Goal: Task Accomplishment & Management: Use online tool/utility

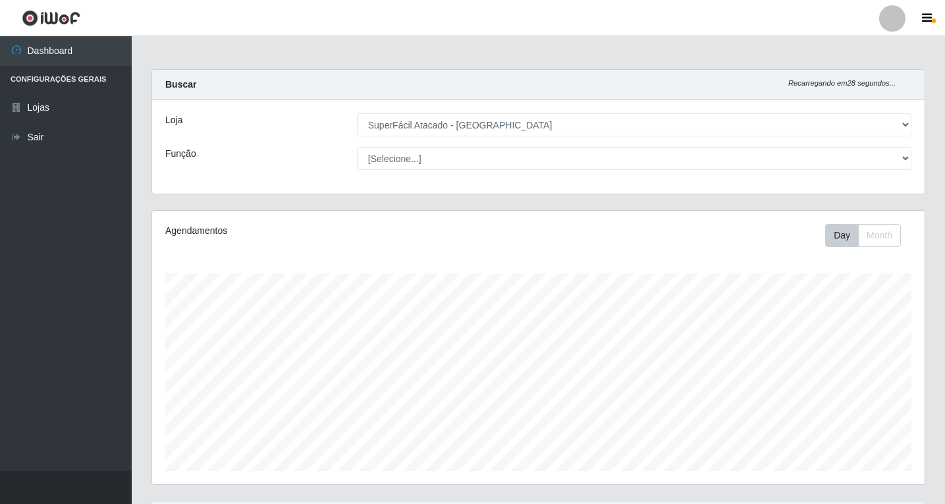
select select "503"
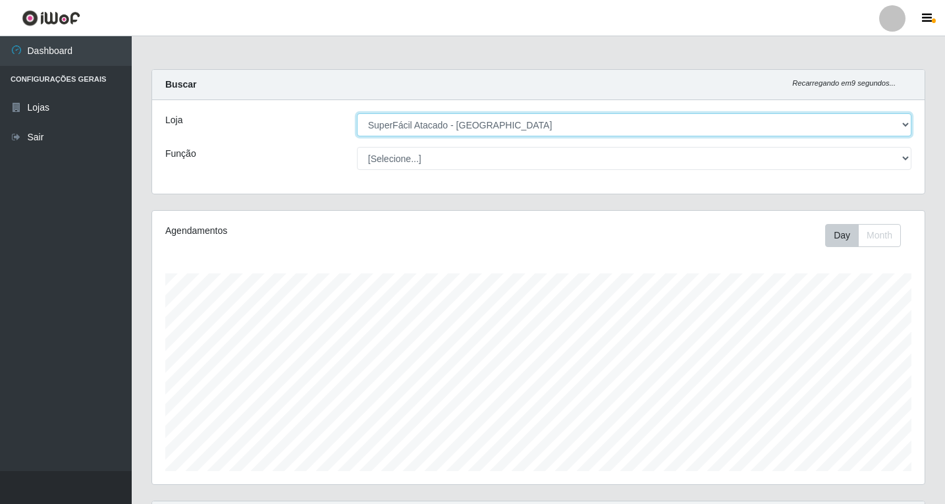
click at [903, 122] on select "[Selecione...] SuperFácil Atacado - [GEOGRAPHIC_DATA]" at bounding box center [634, 124] width 555 height 23
click at [357, 113] on select "[Selecione...] SuperFácil Atacado - [GEOGRAPHIC_DATA]" at bounding box center [634, 124] width 555 height 23
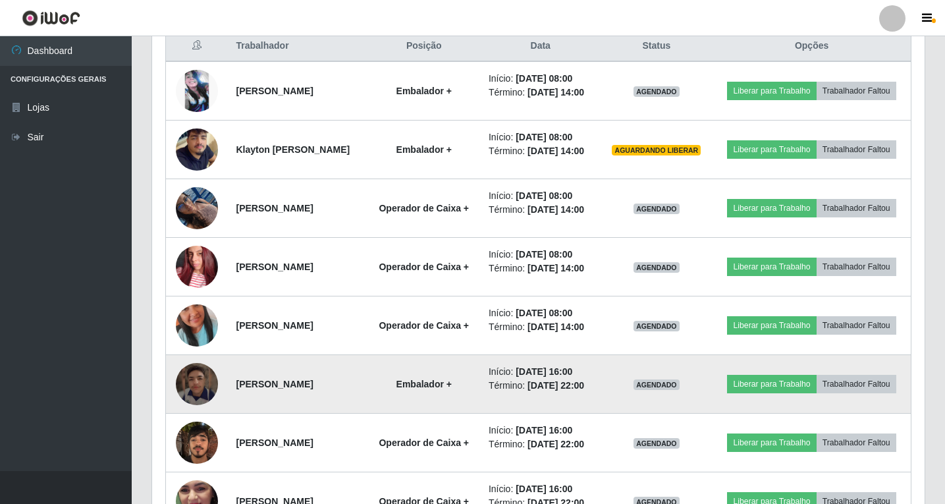
scroll to position [527, 0]
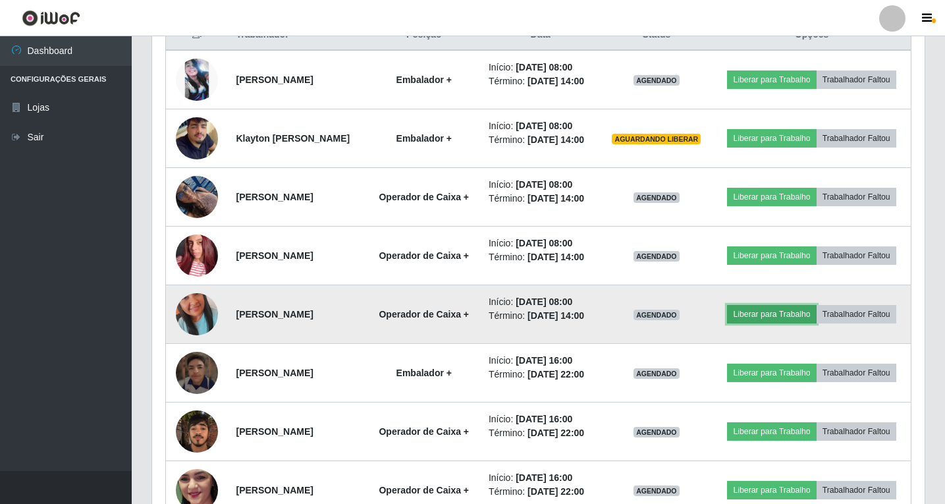
click at [816, 324] on button "Liberar para Trabalho" at bounding box center [771, 314] width 89 height 18
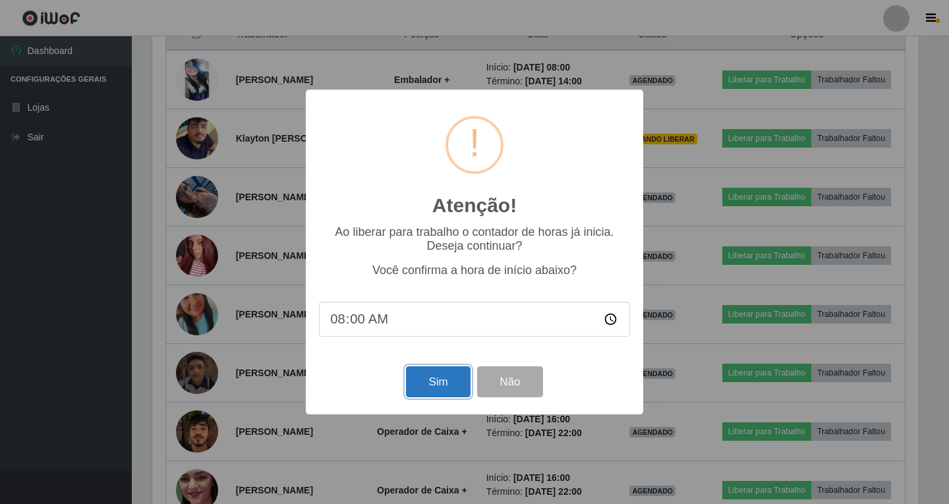
click at [436, 388] on button "Sim" at bounding box center [438, 381] width 64 height 31
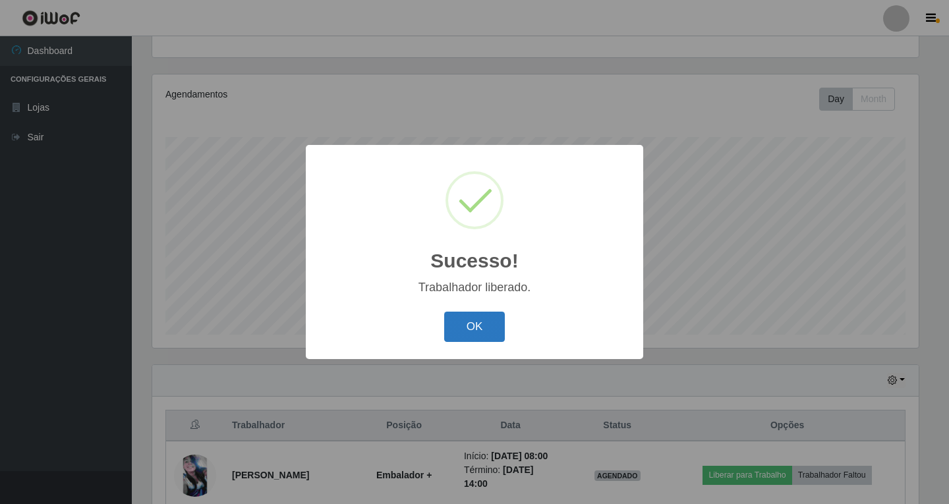
click at [486, 331] on button "OK" at bounding box center [474, 327] width 61 height 31
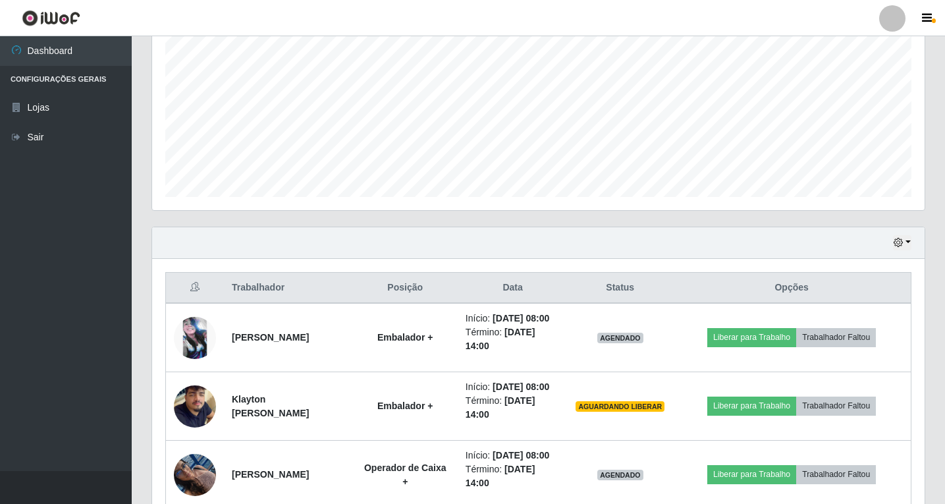
scroll to position [400, 0]
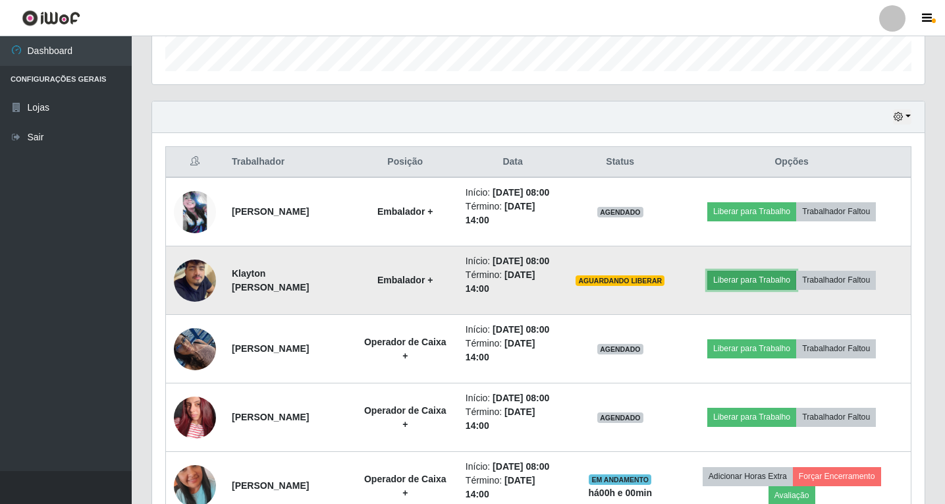
click at [760, 289] on button "Liberar para Trabalho" at bounding box center [752, 280] width 89 height 18
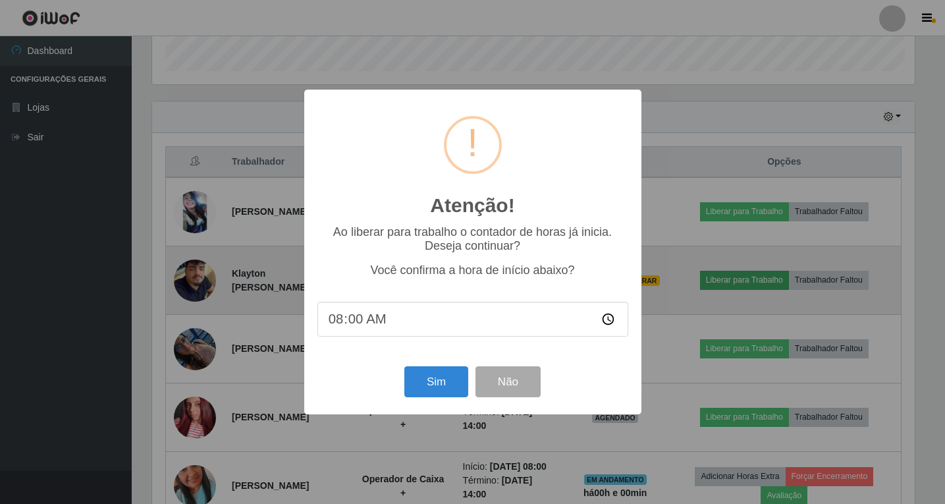
scroll to position [273, 766]
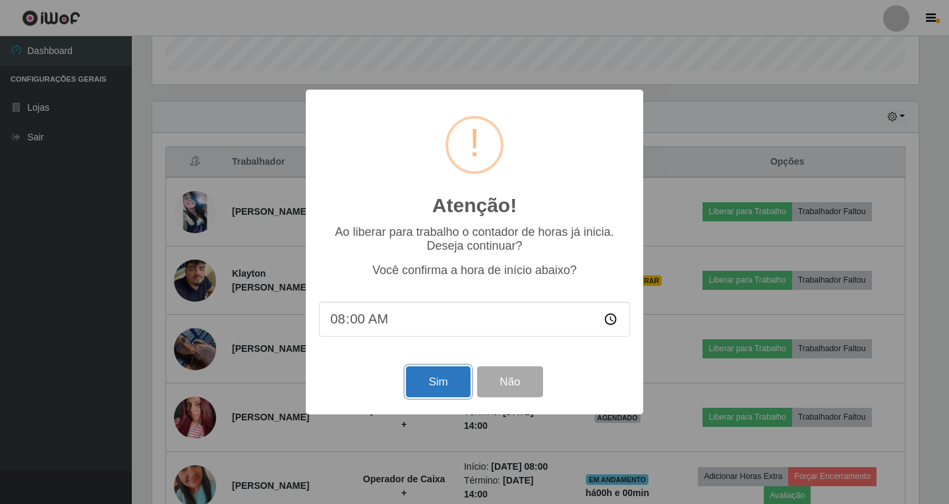
click at [442, 381] on button "Sim" at bounding box center [438, 381] width 64 height 31
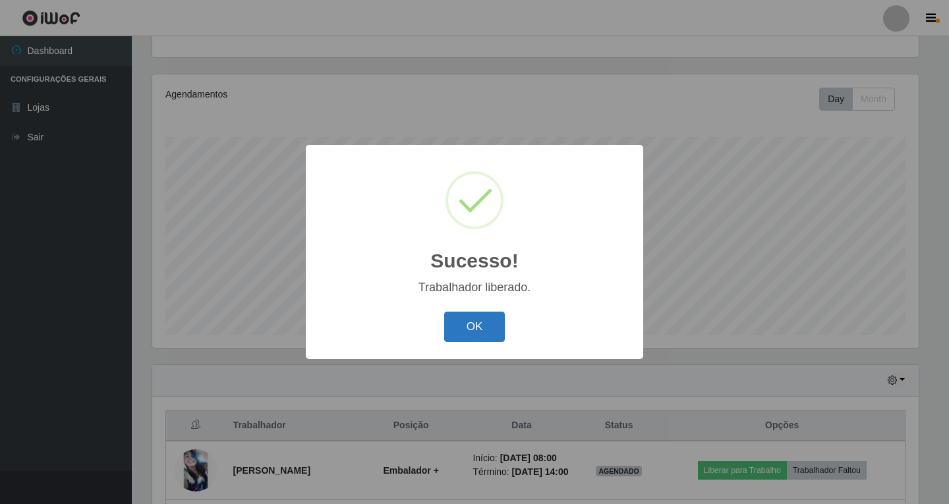
click at [474, 325] on button "OK" at bounding box center [474, 327] width 61 height 31
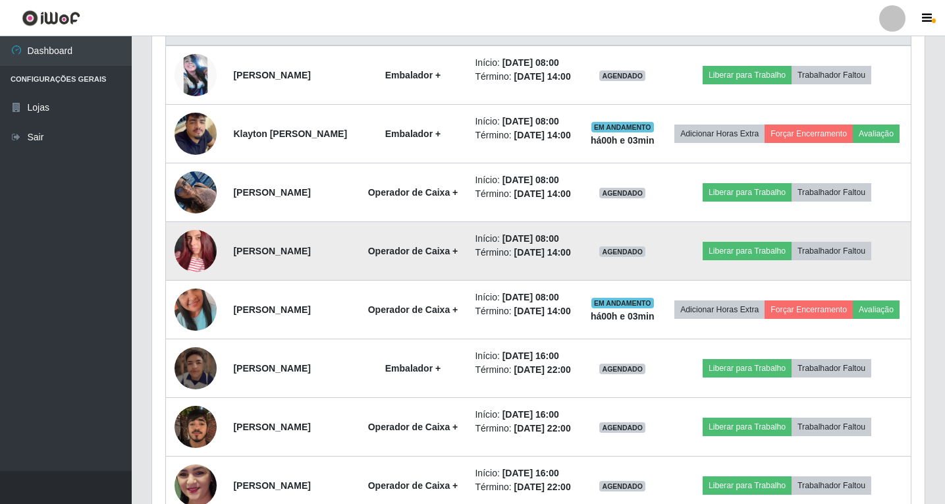
scroll to position [466, 0]
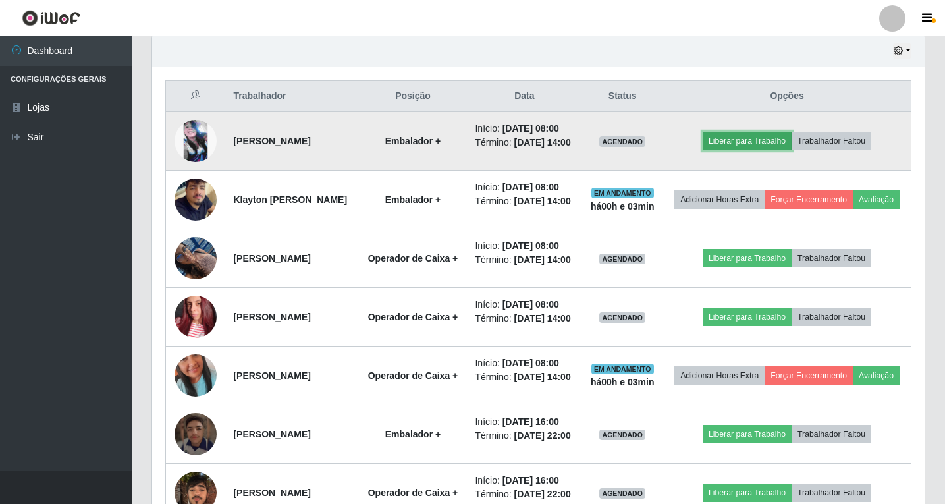
click at [754, 144] on button "Liberar para Trabalho" at bounding box center [747, 141] width 89 height 18
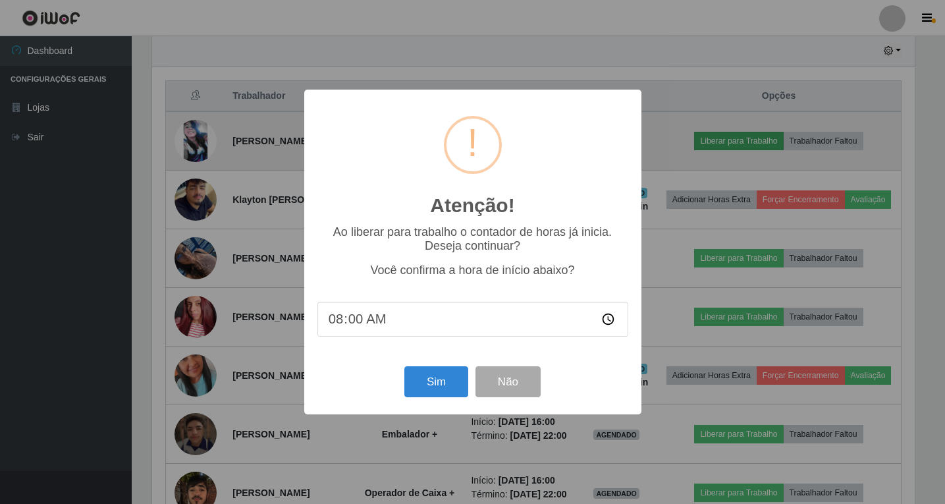
scroll to position [273, 766]
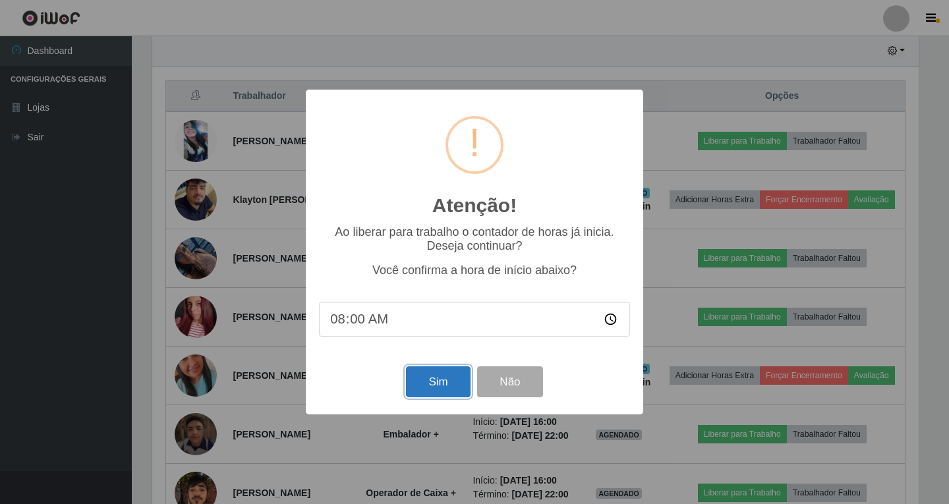
click at [437, 381] on button "Sim" at bounding box center [438, 381] width 64 height 31
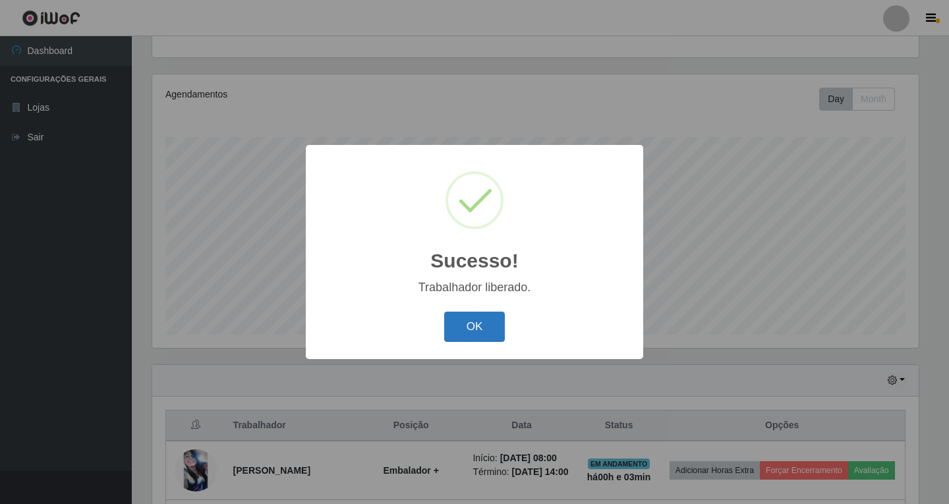
click at [478, 335] on button "OK" at bounding box center [474, 327] width 61 height 31
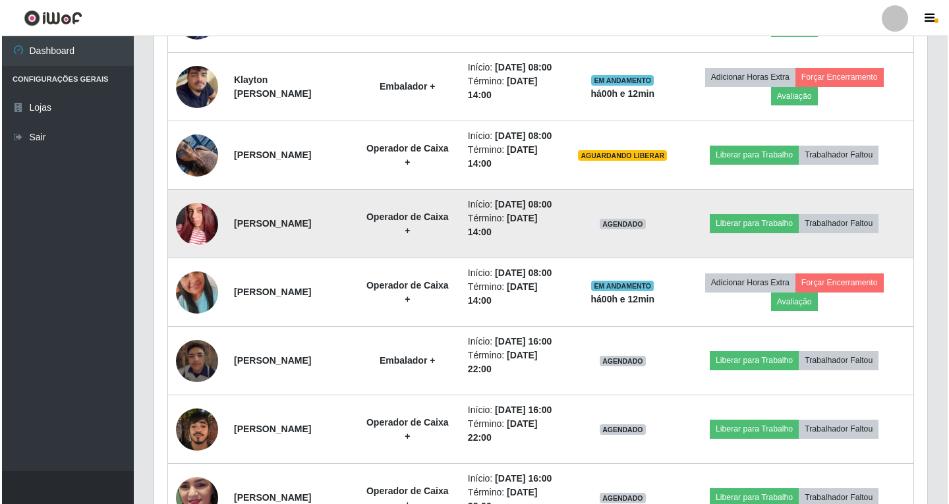
scroll to position [598, 0]
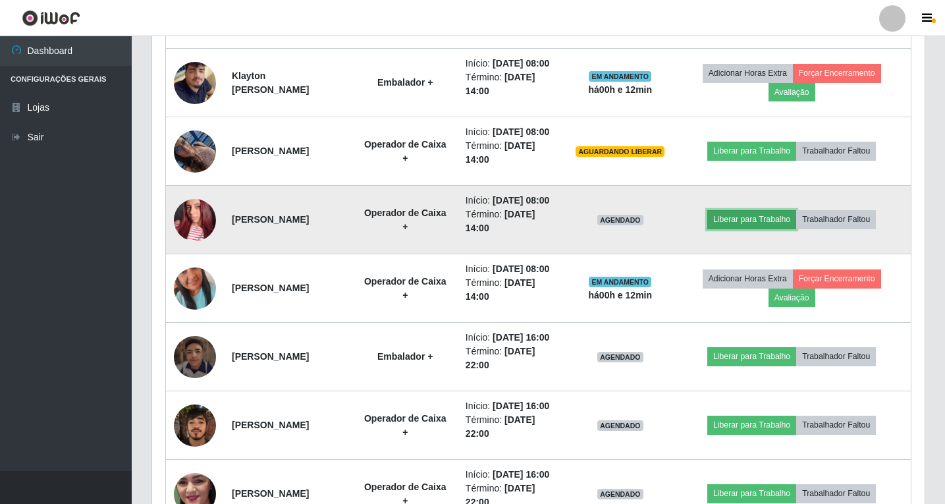
click at [774, 229] on button "Liberar para Trabalho" at bounding box center [752, 219] width 89 height 18
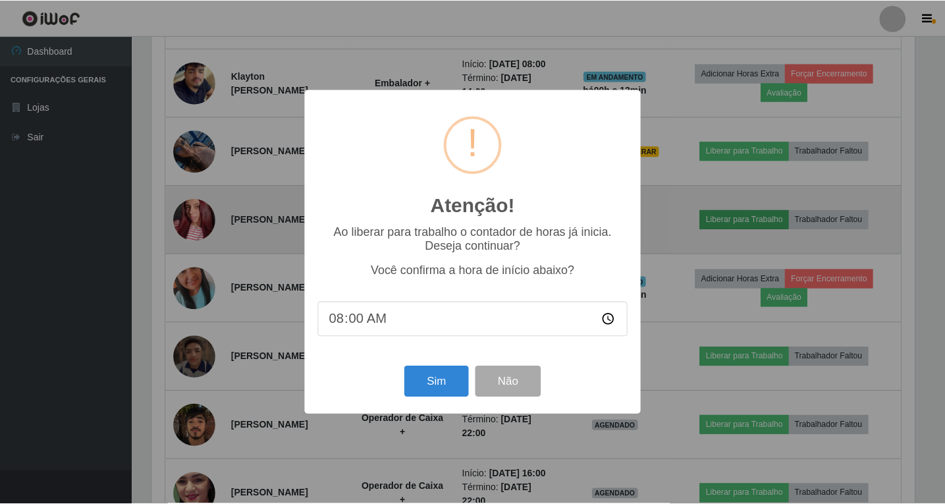
scroll to position [273, 766]
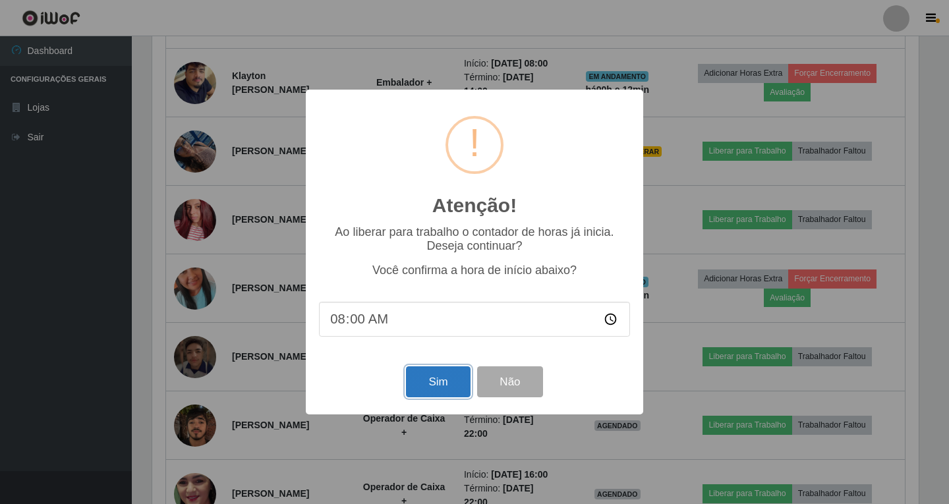
click at [436, 391] on button "Sim" at bounding box center [438, 381] width 64 height 31
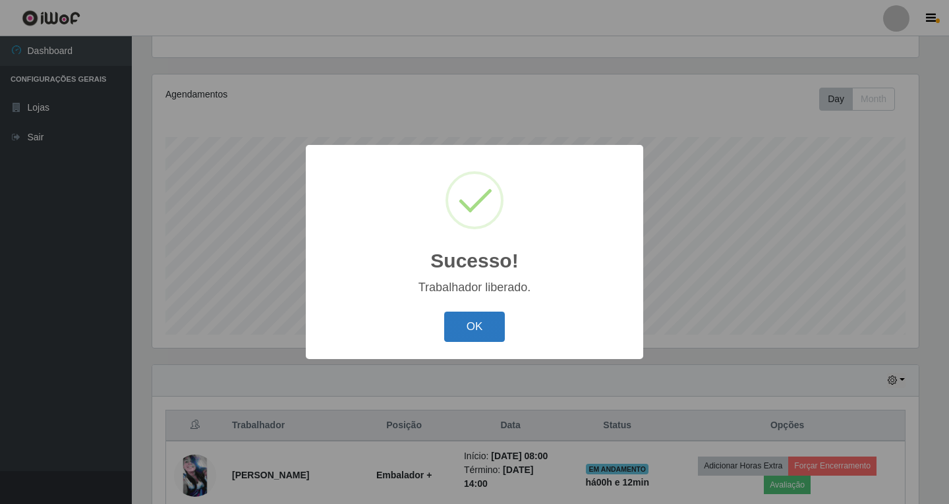
click at [484, 336] on button "OK" at bounding box center [474, 327] width 61 height 31
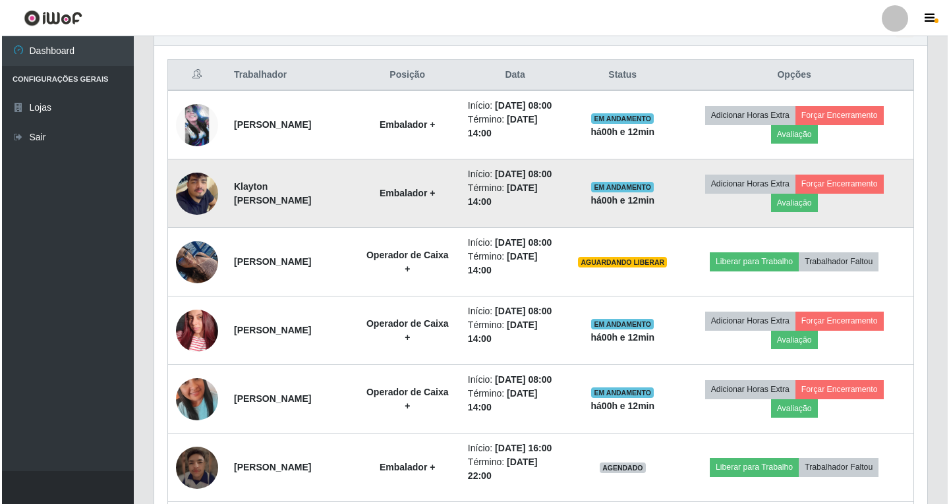
scroll to position [532, 0]
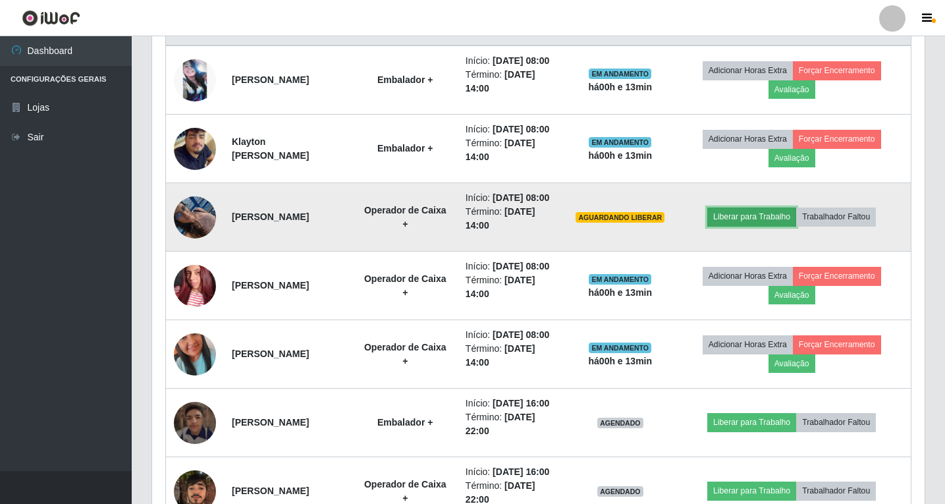
click at [754, 226] on button "Liberar para Trabalho" at bounding box center [752, 217] width 89 height 18
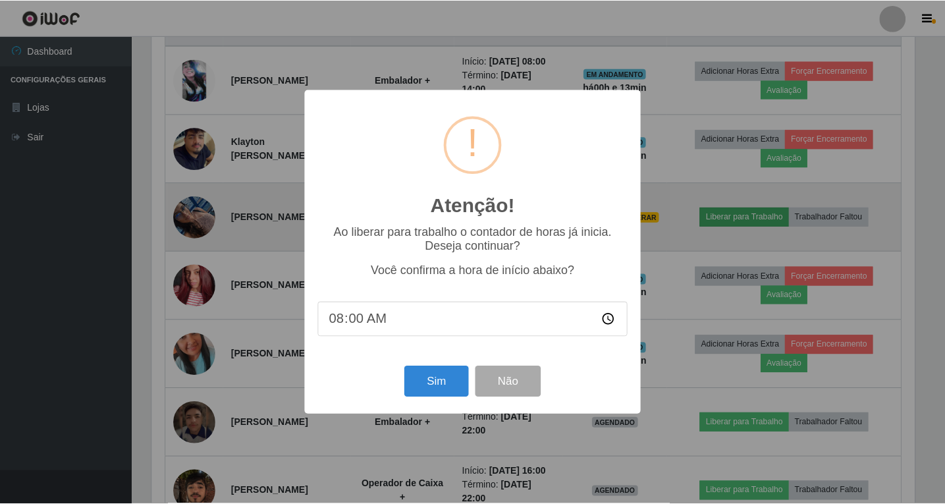
scroll to position [273, 766]
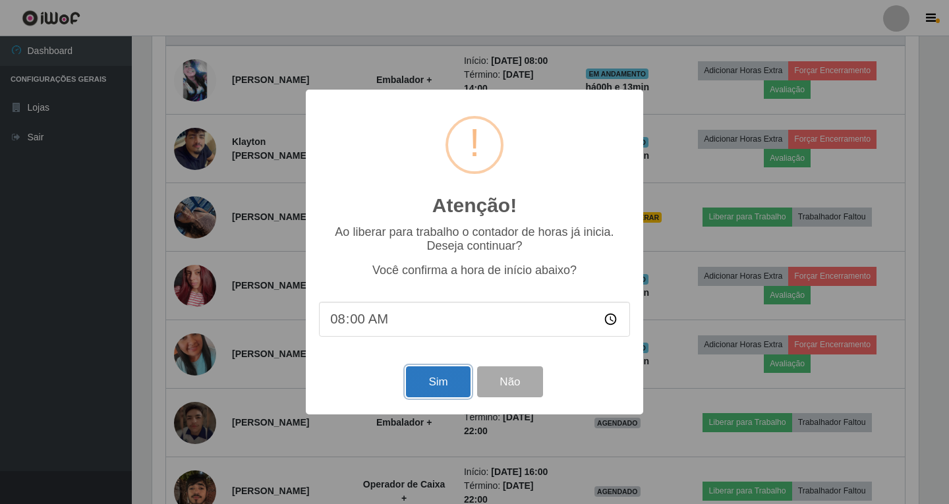
click at [440, 385] on button "Sim" at bounding box center [438, 381] width 64 height 31
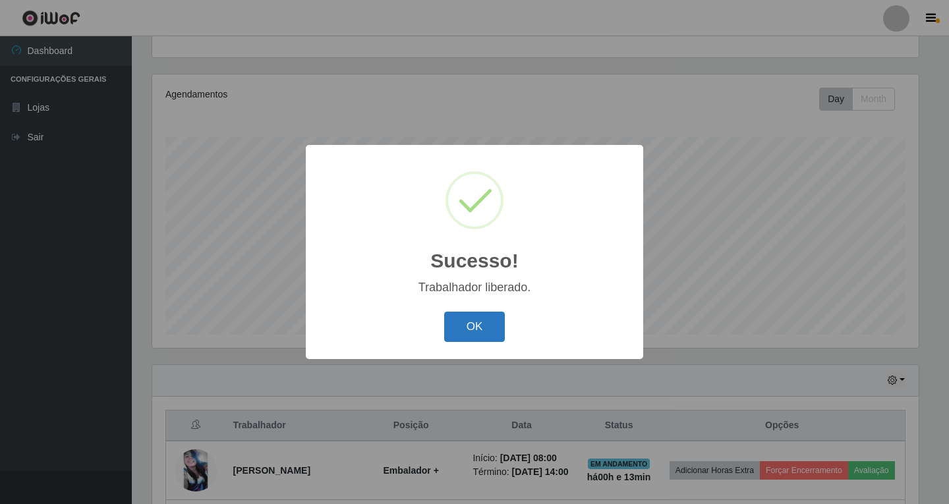
click at [476, 324] on button "OK" at bounding box center [474, 327] width 61 height 31
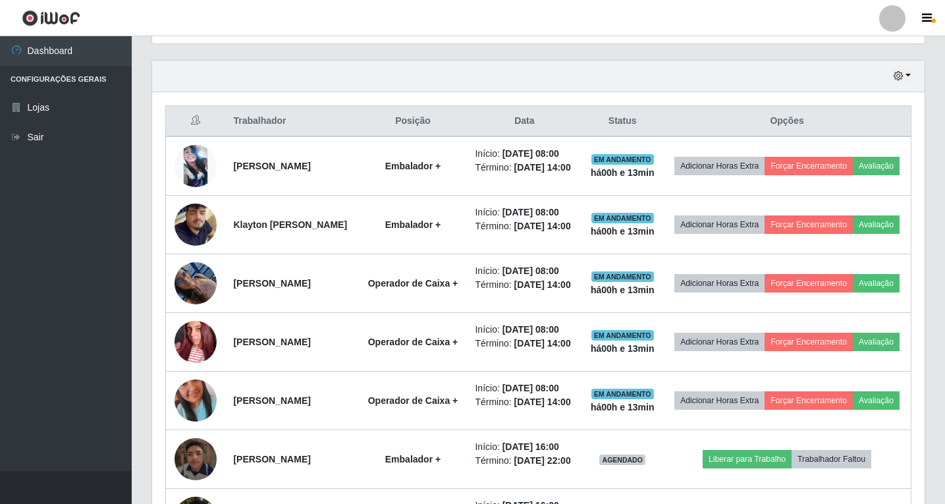
scroll to position [532, 0]
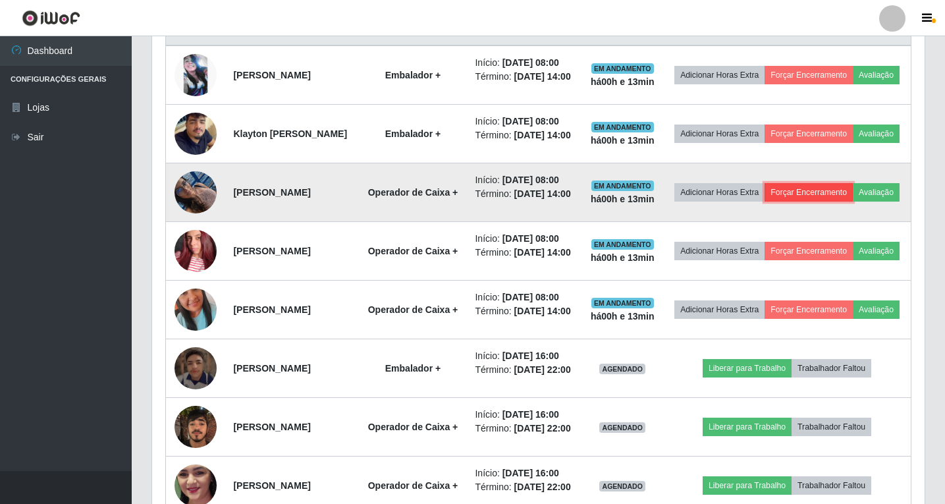
click at [841, 202] on button "Forçar Encerramento" at bounding box center [809, 192] width 88 height 18
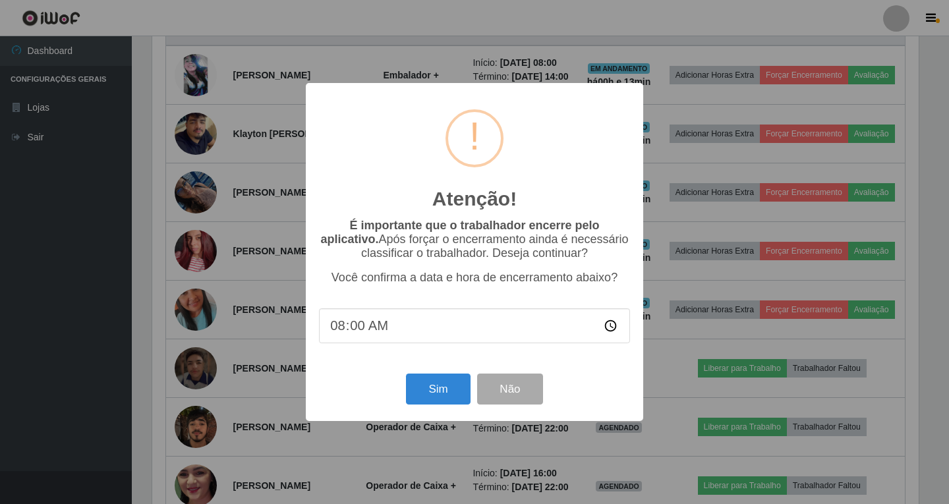
type input "08:05"
click at [436, 393] on button "Sim" at bounding box center [438, 389] width 64 height 31
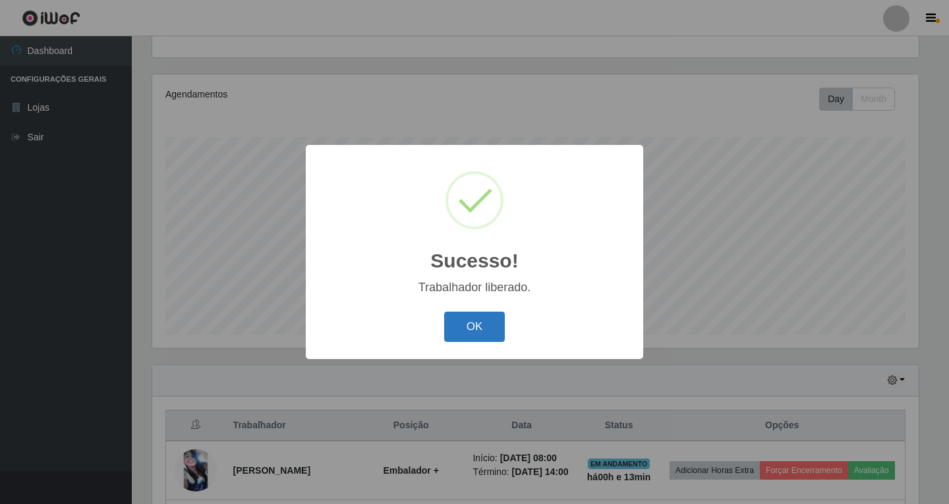
click at [480, 328] on button "OK" at bounding box center [474, 327] width 61 height 31
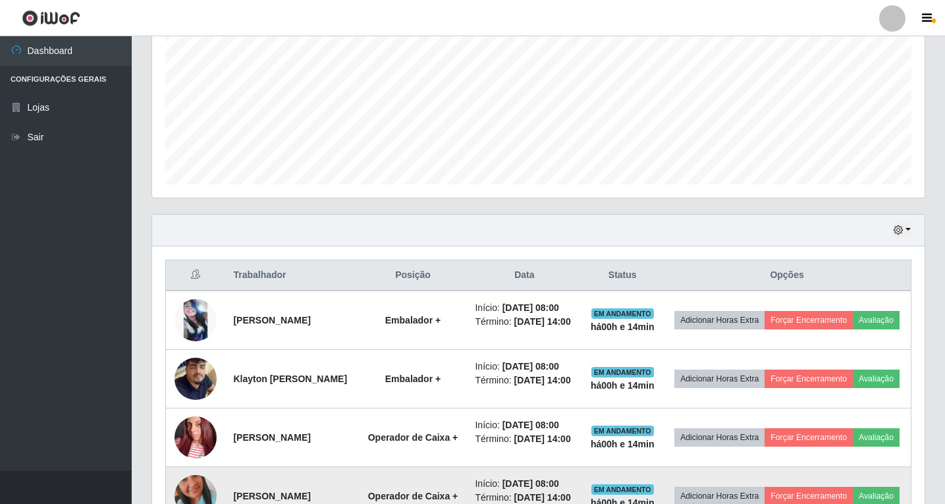
scroll to position [221, 0]
